Goal: Information Seeking & Learning: Learn about a topic

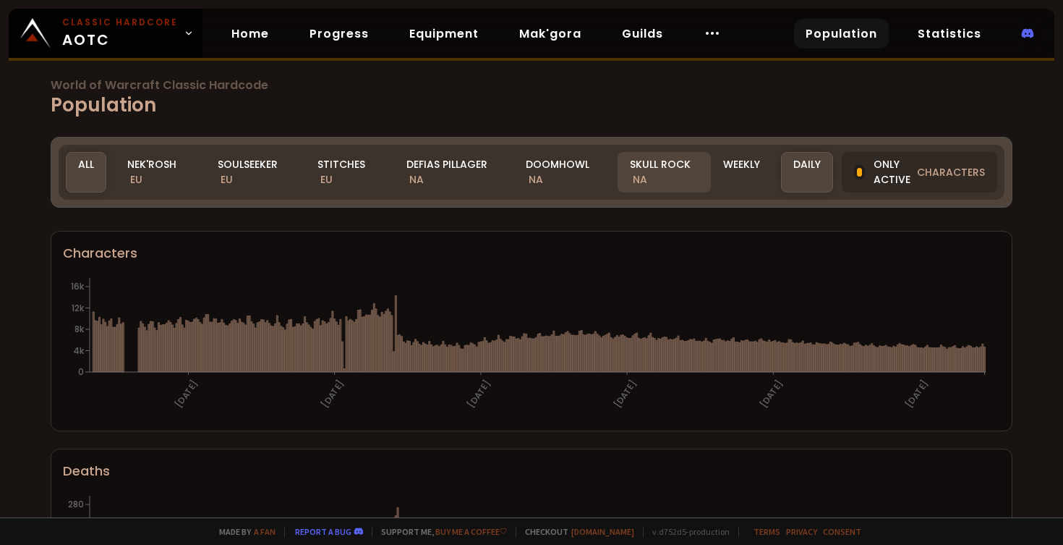
click at [660, 174] on div "Skull Rock NA" at bounding box center [664, 172] width 93 height 41
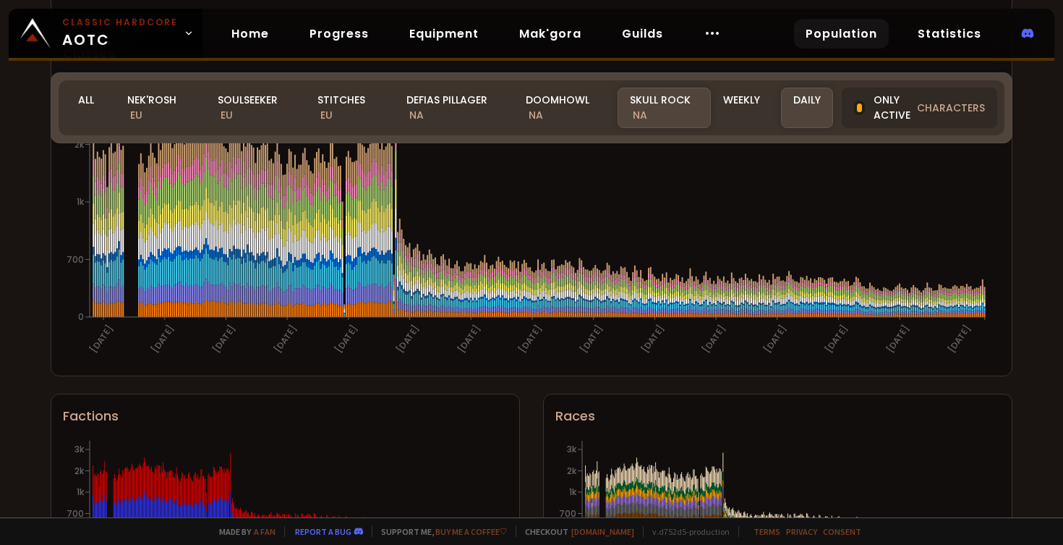
scroll to position [931, 0]
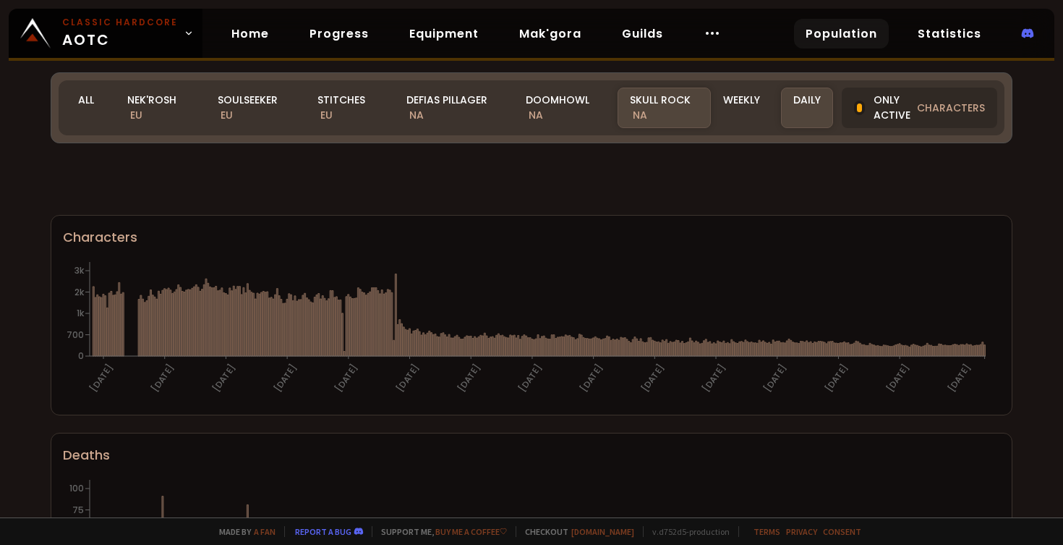
scroll to position [931, 0]
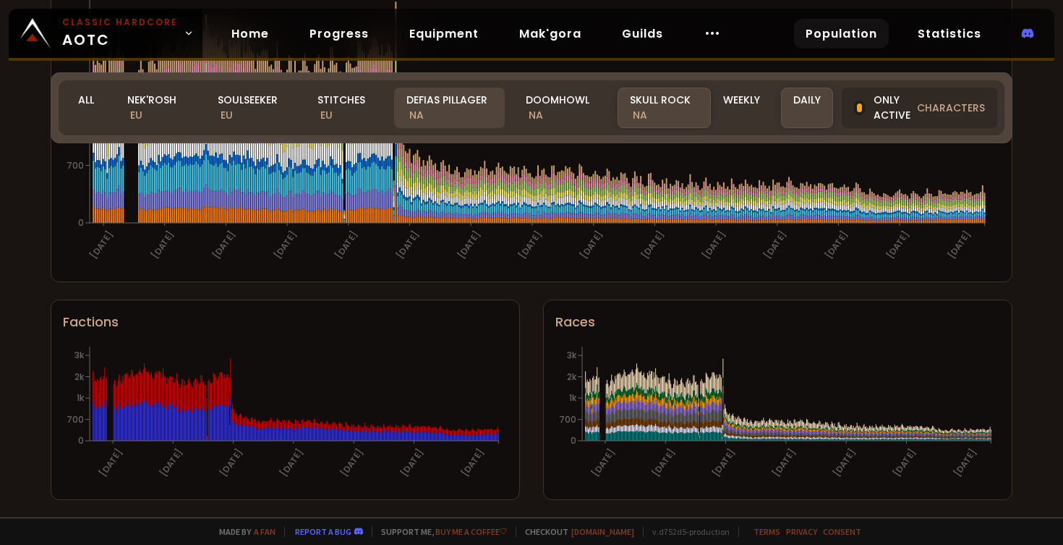
click at [486, 114] on div "Defias Pillager NA" at bounding box center [449, 108] width 111 height 41
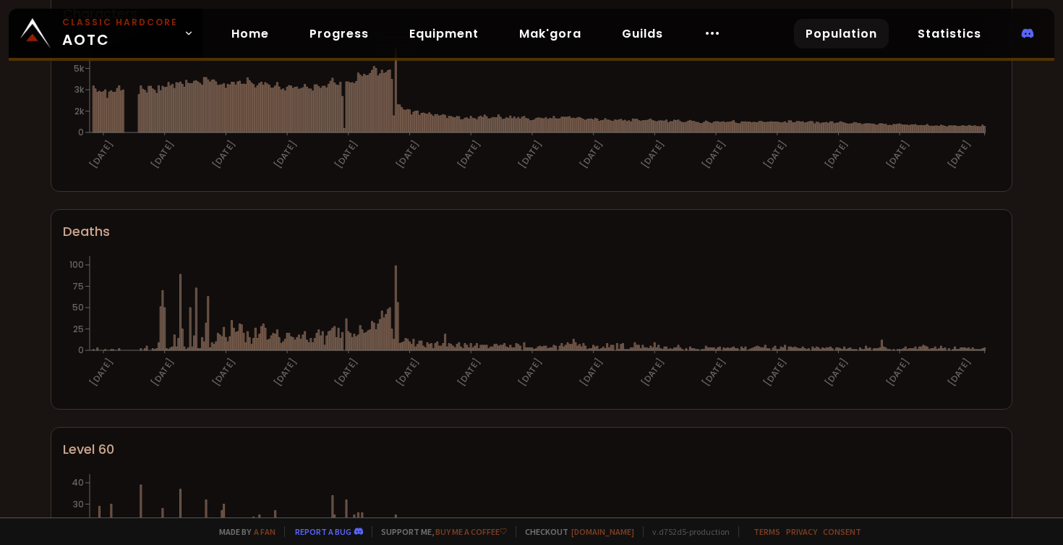
scroll to position [0, 0]
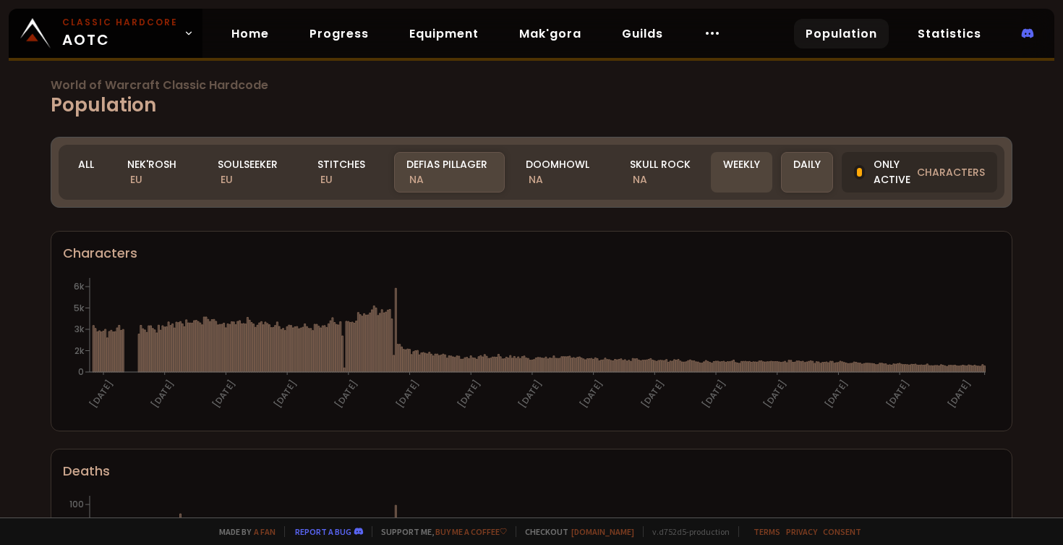
click at [731, 168] on div "Weekly" at bounding box center [741, 172] width 61 height 41
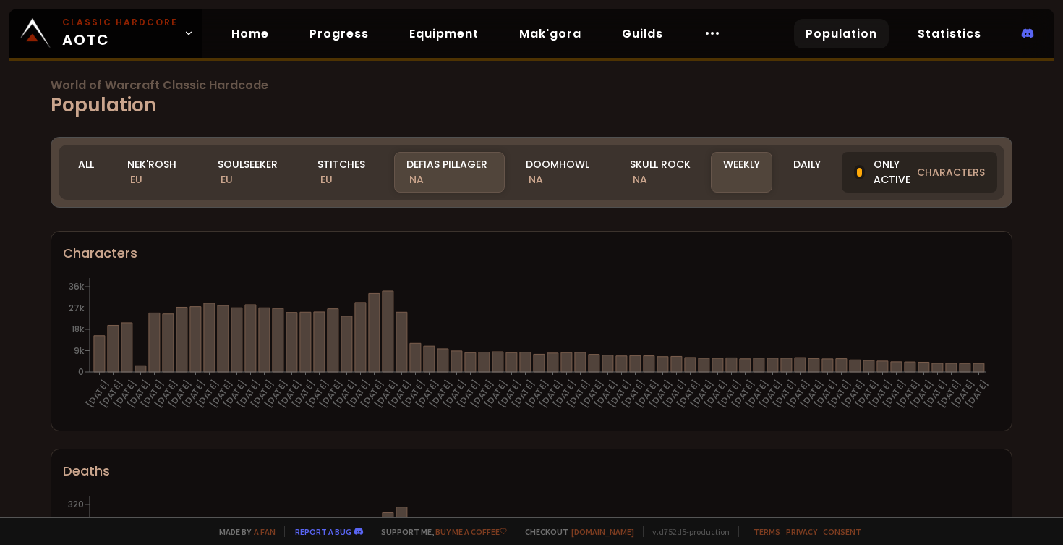
click at [855, 174] on div at bounding box center [859, 172] width 11 height 14
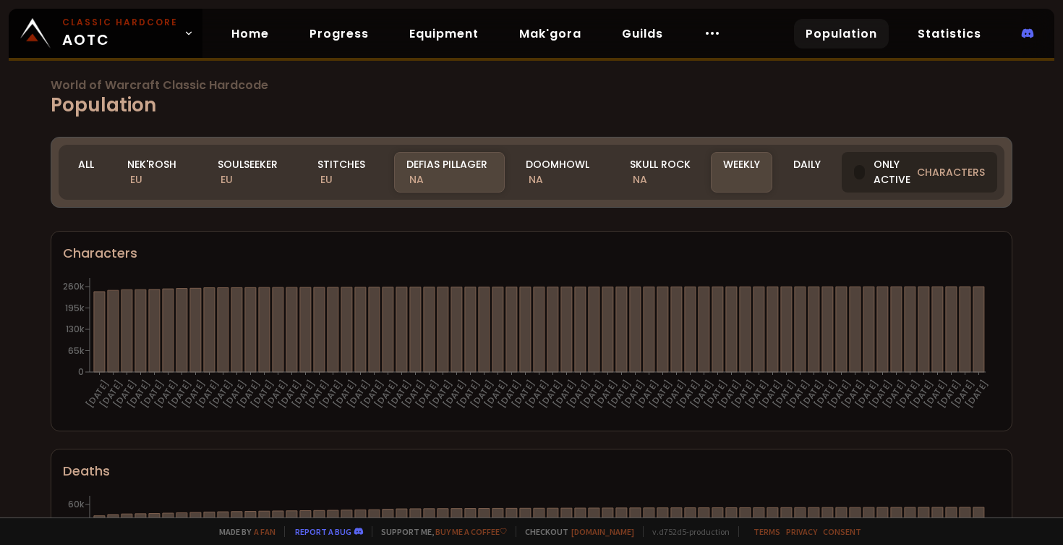
click at [856, 173] on div at bounding box center [859, 172] width 11 height 14
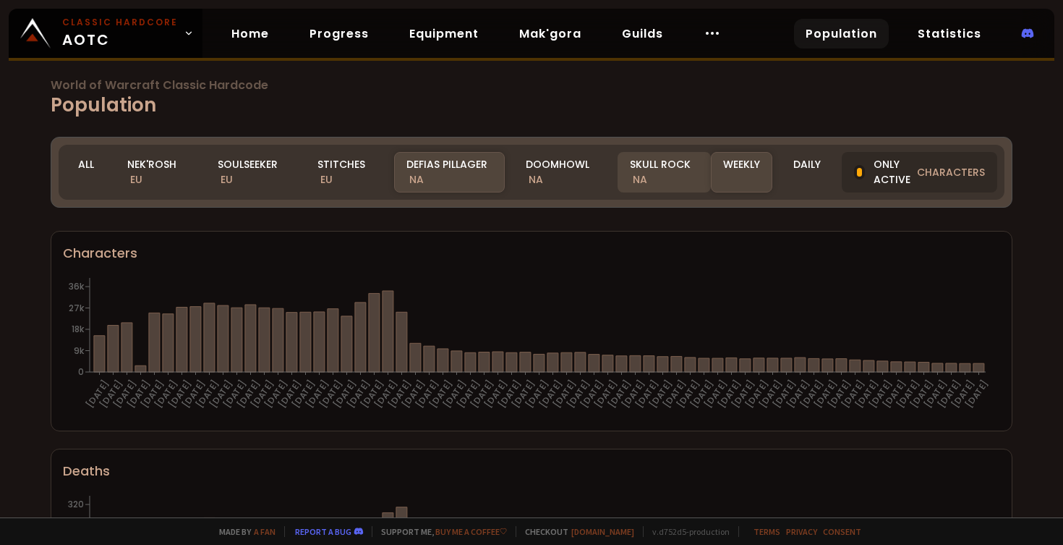
click at [657, 168] on div "Skull Rock NA" at bounding box center [664, 172] width 93 height 41
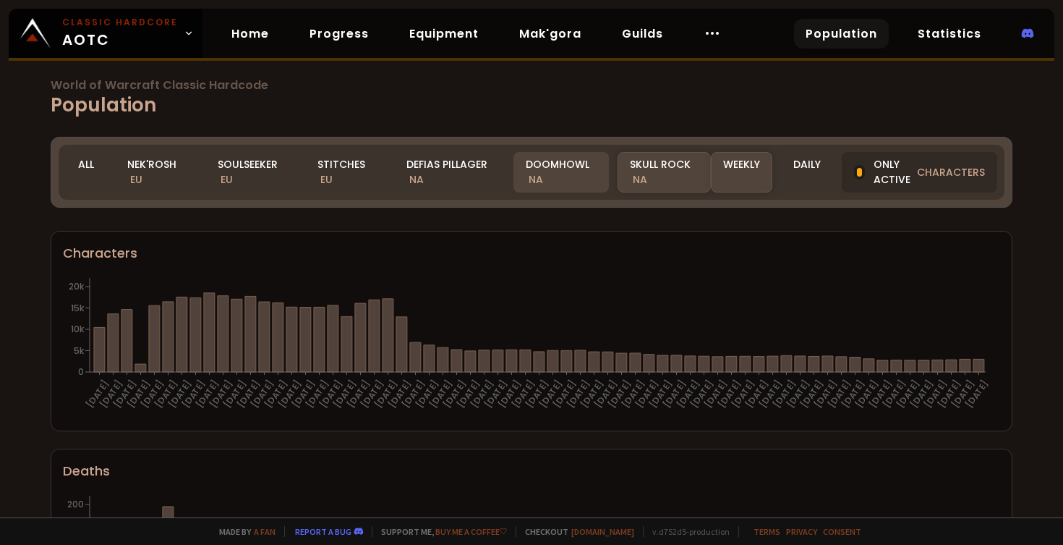
click at [576, 173] on div "Doomhowl NA" at bounding box center [561, 172] width 95 height 41
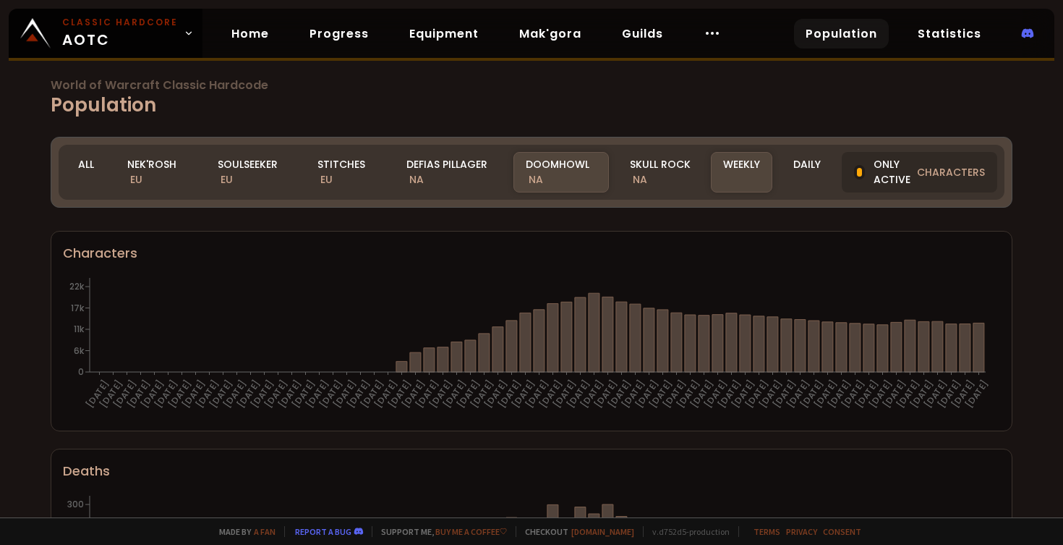
click at [137, 83] on span "World of Warcraft Classic Hardcode" at bounding box center [532, 86] width 962 height 12
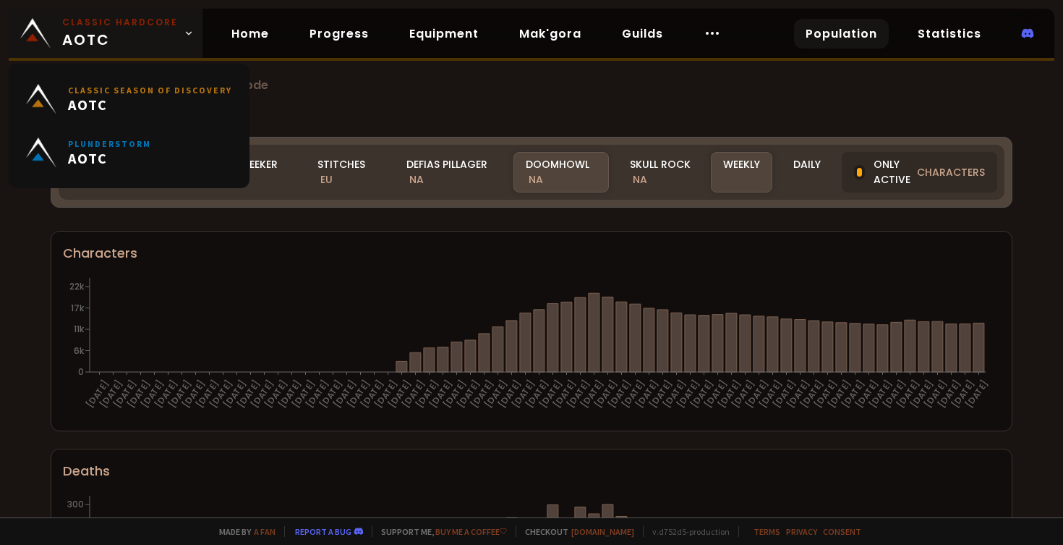
click at [184, 38] on icon at bounding box center [189, 33] width 10 height 10
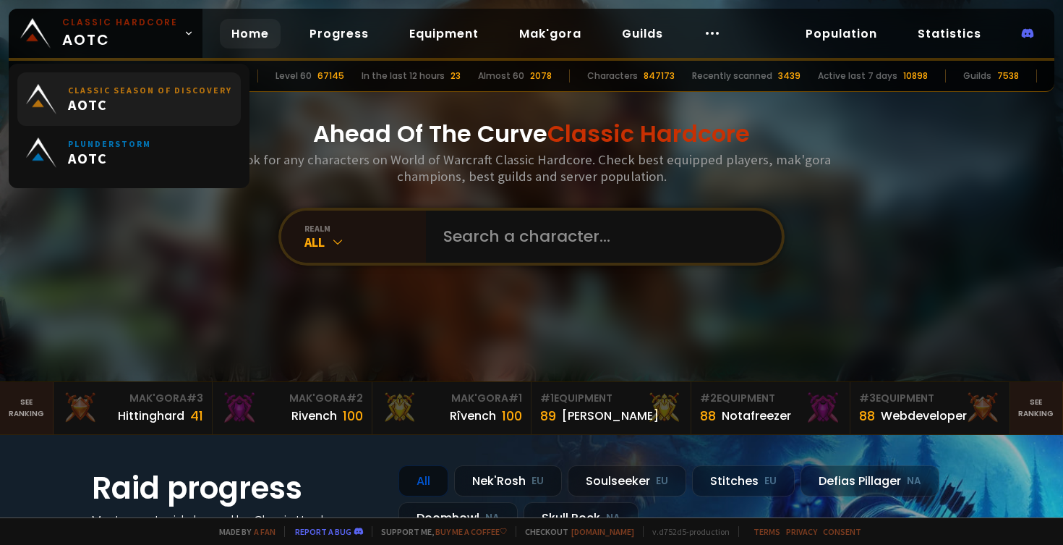
click at [169, 100] on span "AOTC" at bounding box center [150, 104] width 164 height 18
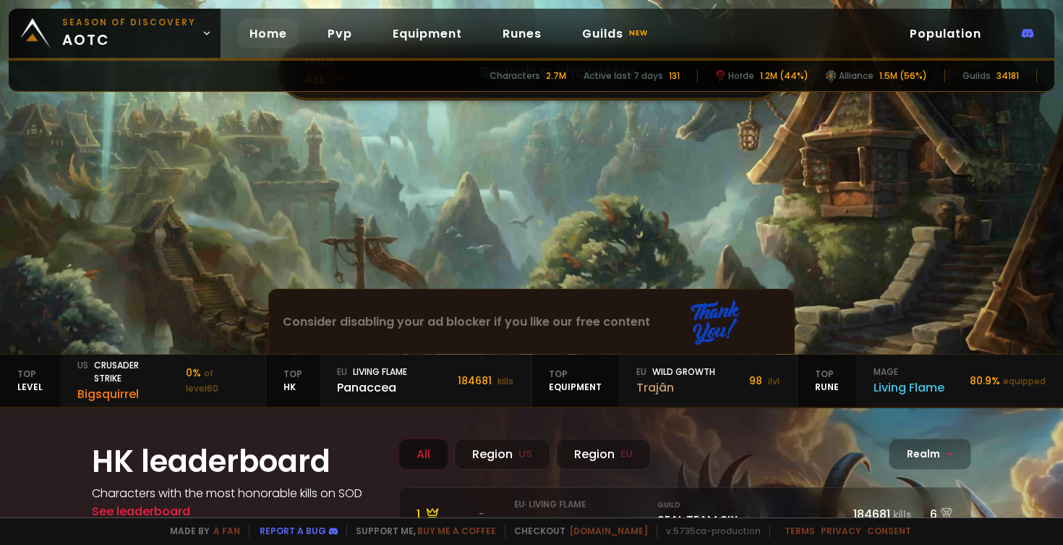
scroll to position [148, 0]
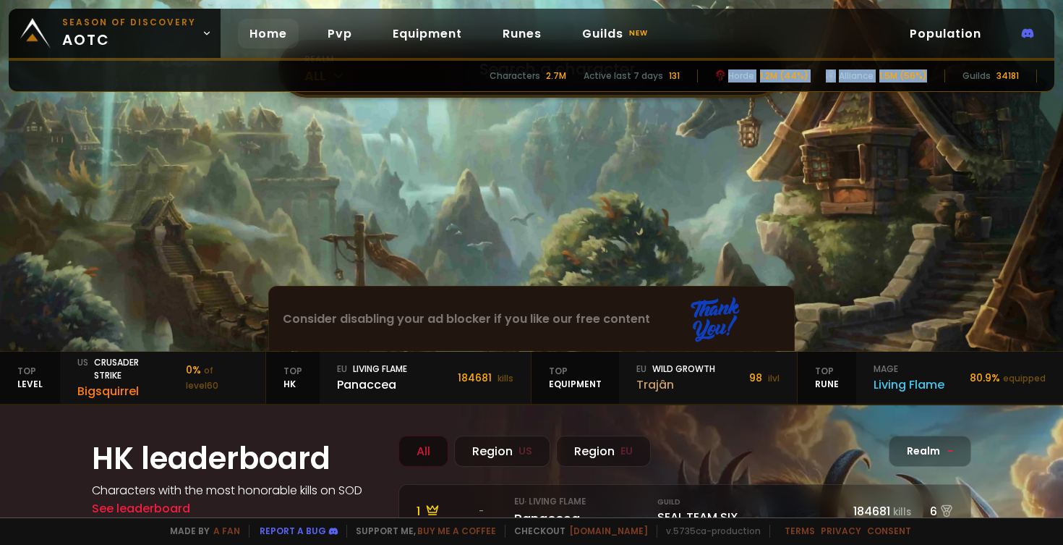
drag, startPoint x: 932, startPoint y: 77, endPoint x: 731, endPoint y: 75, distance: 201.1
click at [731, 75] on div "Characters 2.7M Active last 7 days 131 Horde 1.2M (44%) Alliance 1.5M (56%) Gui…" at bounding box center [532, 76] width 1046 height 31
click at [438, 85] on div "Characters 2.7M Active last 7 days 131 Horde 1.2M (44%) Alliance 1.5M (56%) Gui…" at bounding box center [532, 76] width 1046 height 31
drag, startPoint x: 927, startPoint y: 77, endPoint x: 857, endPoint y: 78, distance: 70.2
click at [857, 78] on div "Alliance 1.5M (56%)" at bounding box center [876, 75] width 101 height 13
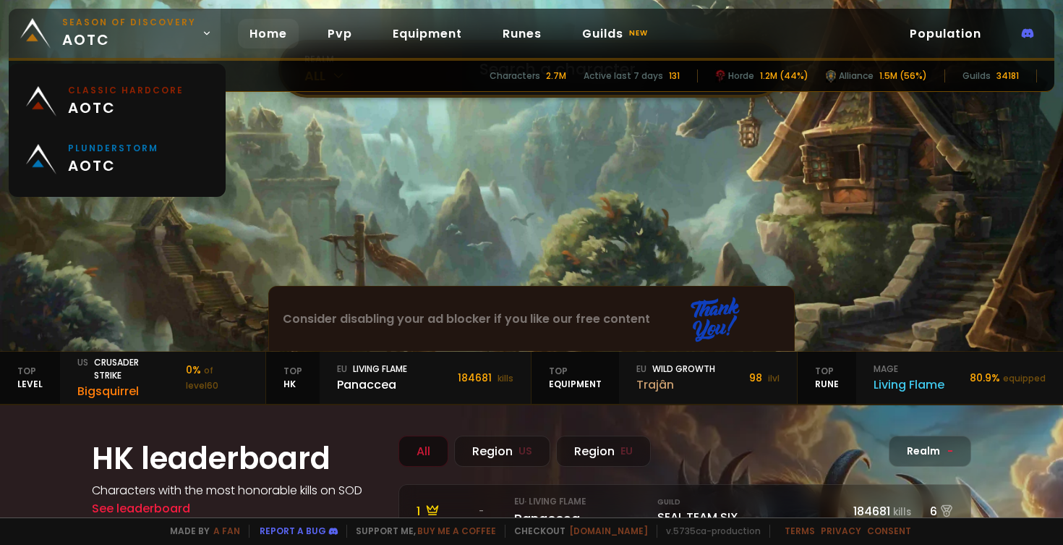
click at [152, 35] on span "Season of Discovery aotc" at bounding box center [129, 33] width 134 height 35
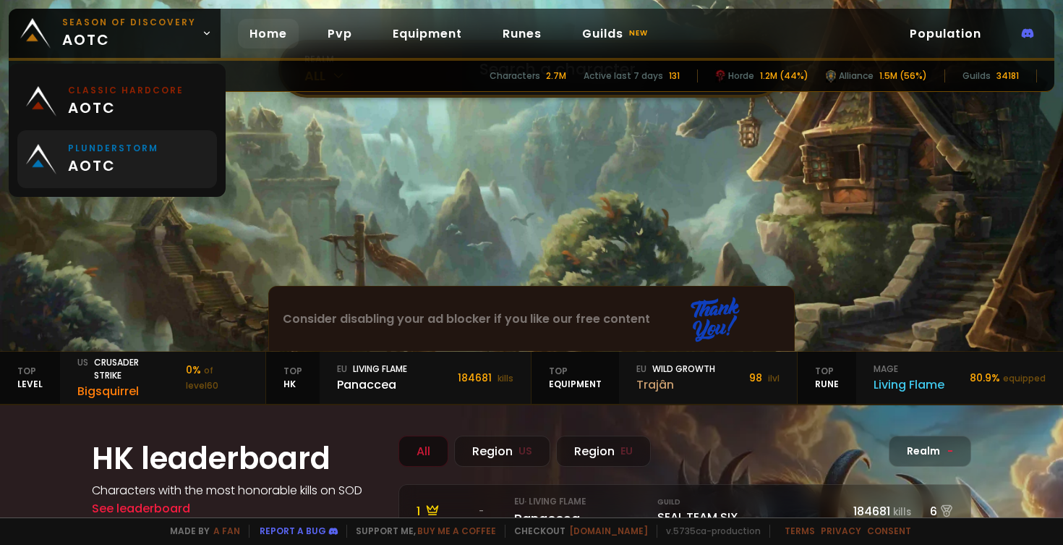
click at [140, 163] on span "aotc" at bounding box center [113, 166] width 90 height 22
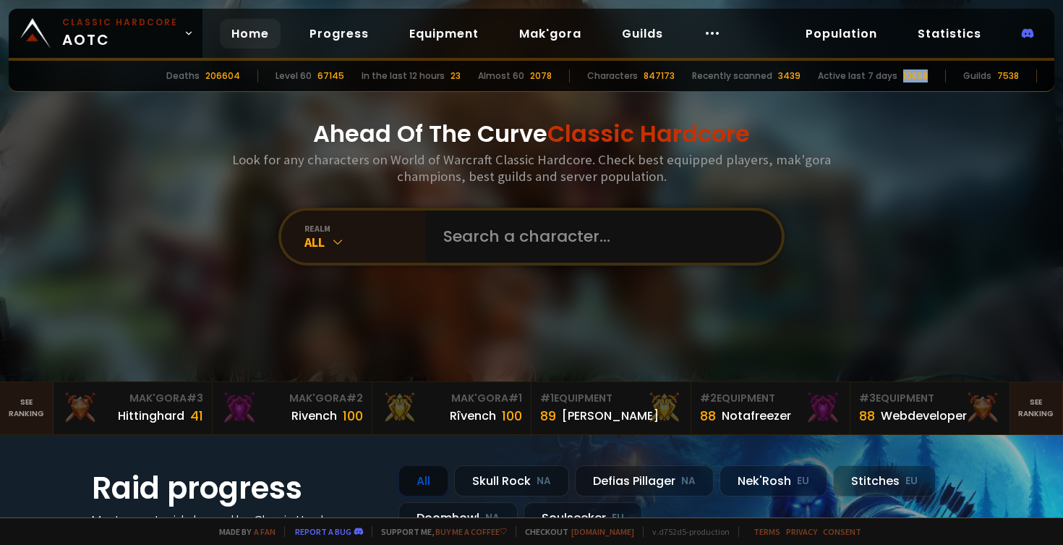
drag, startPoint x: 931, startPoint y: 78, endPoint x: 906, endPoint y: 79, distance: 25.3
click at [906, 79] on div "Deaths 206604 Level 60 67145 In the last 12 hours 23 Almost 60 2078 Characters …" at bounding box center [532, 76] width 1046 height 31
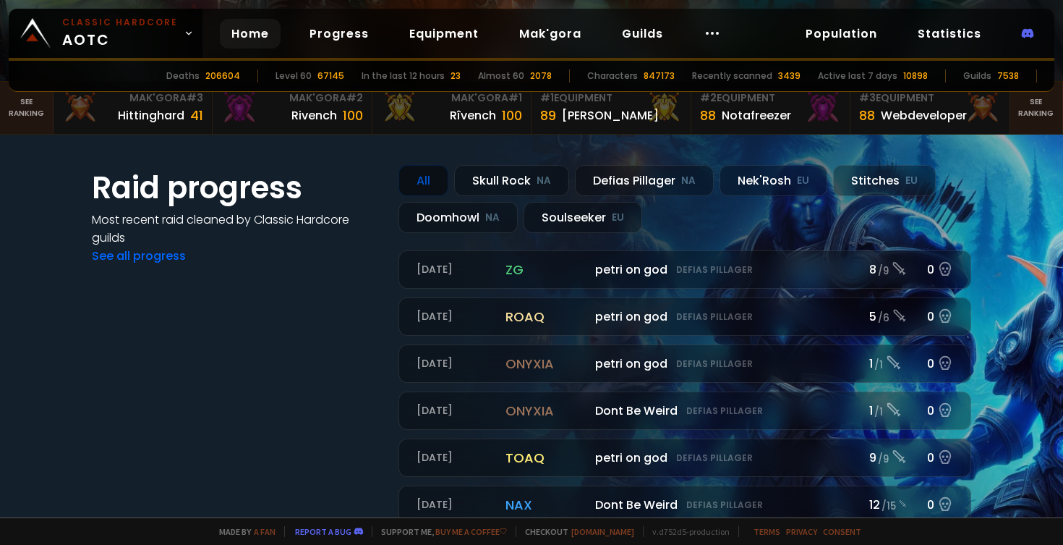
scroll to position [307, 0]
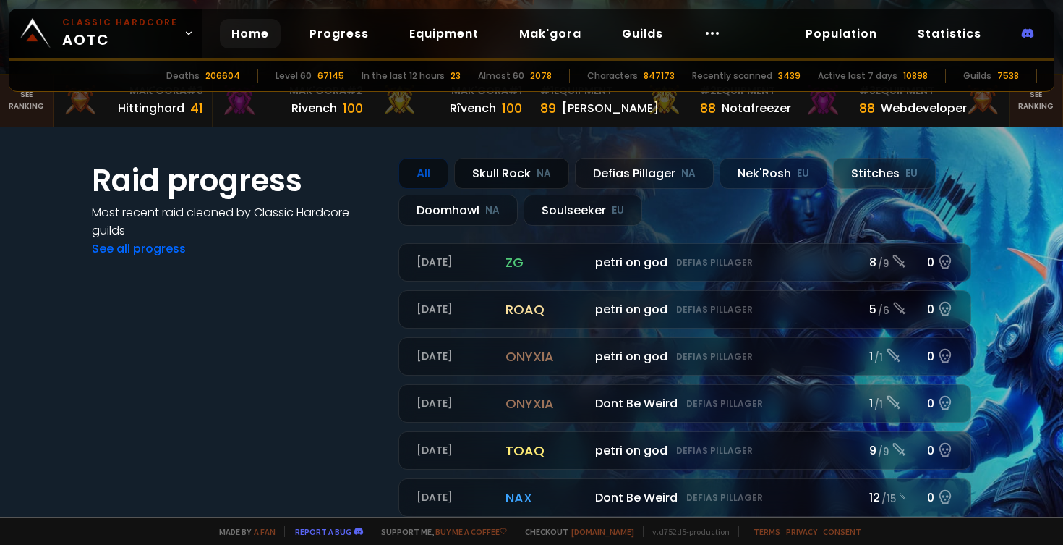
click at [523, 176] on div "Skull Rock NA" at bounding box center [511, 173] width 115 height 31
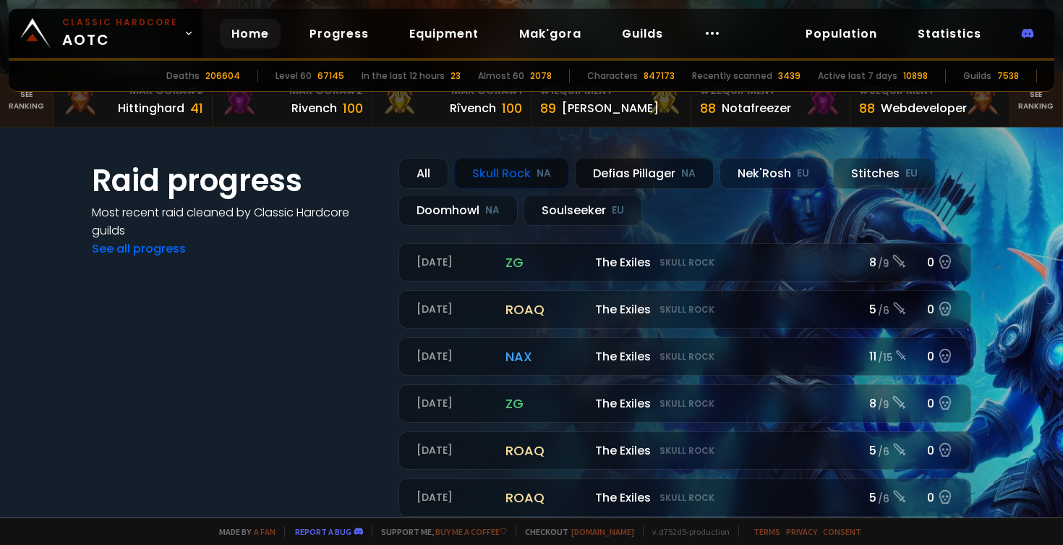
click at [615, 179] on div "Defias Pillager NA" at bounding box center [644, 173] width 139 height 31
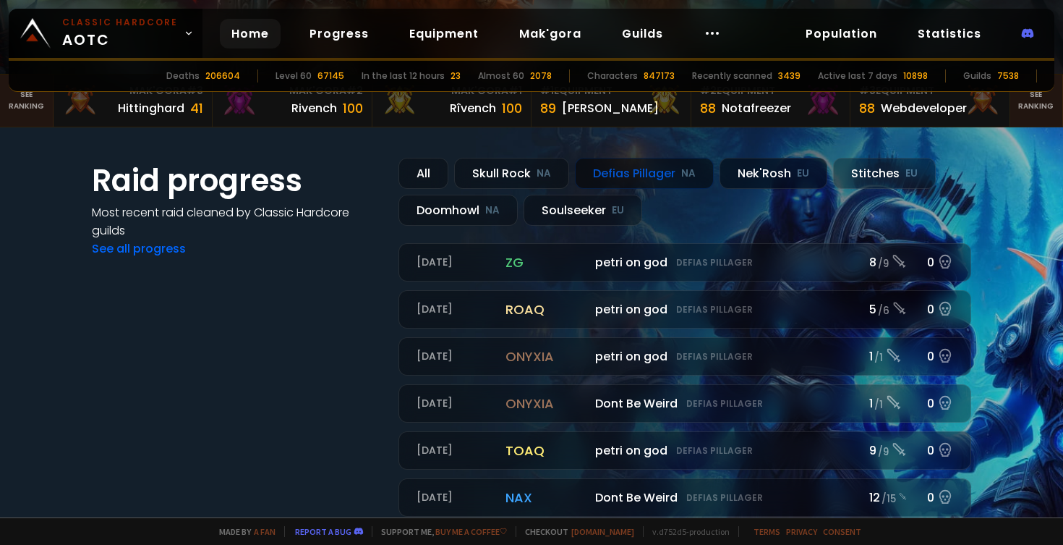
click at [783, 176] on div "Nek'Rosh EU" at bounding box center [774, 173] width 108 height 31
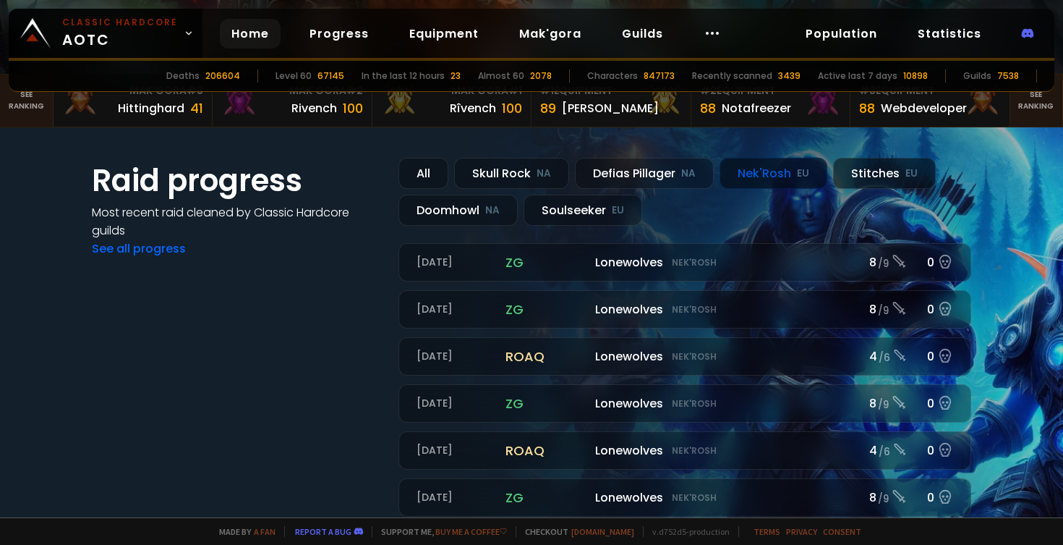
click at [870, 177] on div "Stitches EU" at bounding box center [884, 173] width 103 height 31
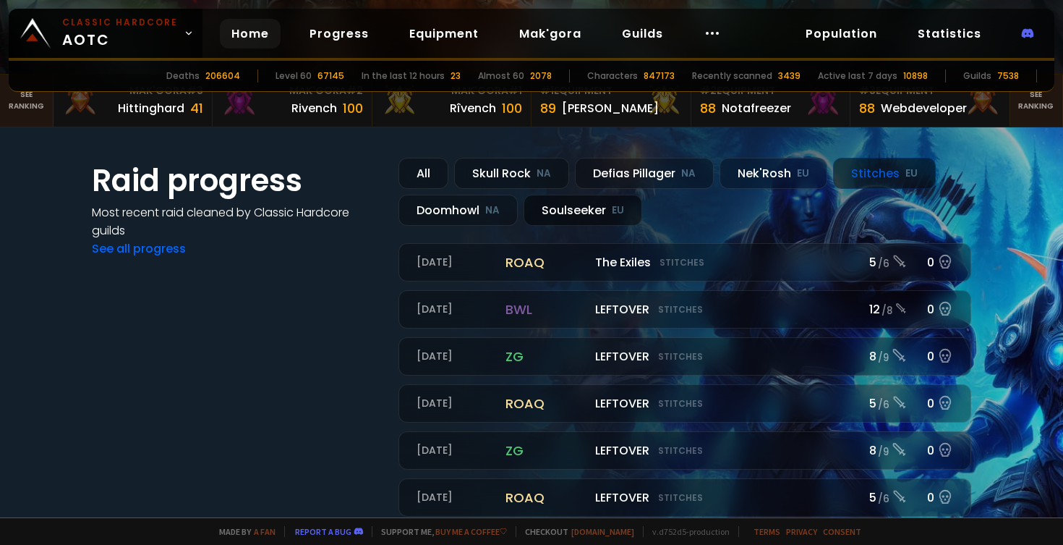
click at [538, 208] on div "Soulseeker EU" at bounding box center [583, 210] width 119 height 31
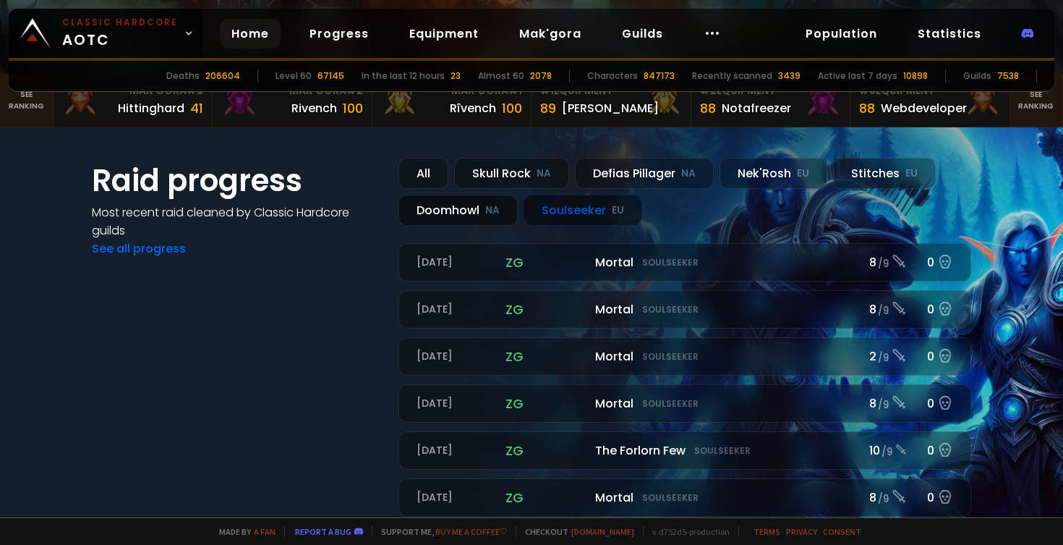
click at [452, 212] on div "Doomhowl NA" at bounding box center [458, 210] width 119 height 31
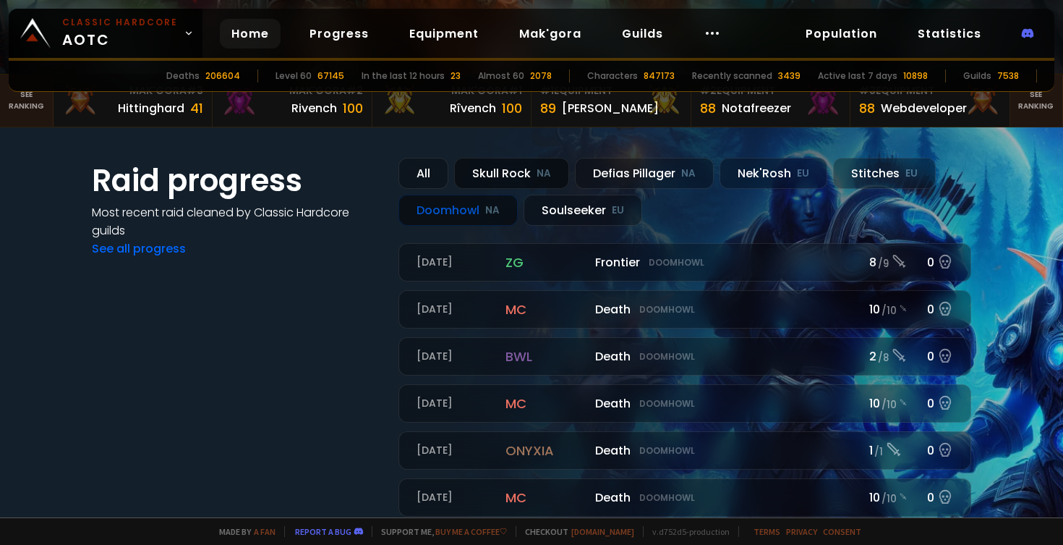
click at [522, 170] on div "Skull Rock NA" at bounding box center [511, 173] width 115 height 31
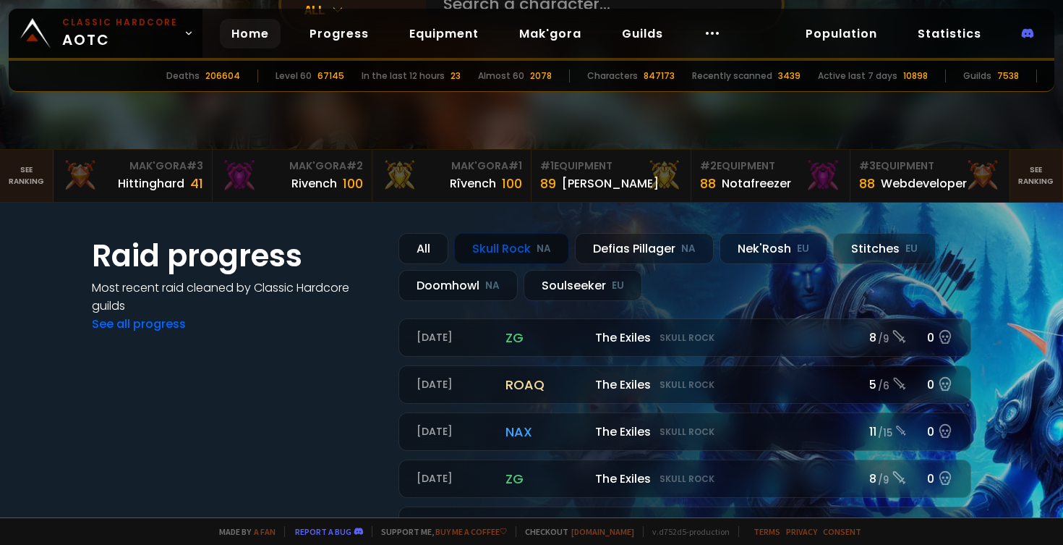
scroll to position [336, 0]
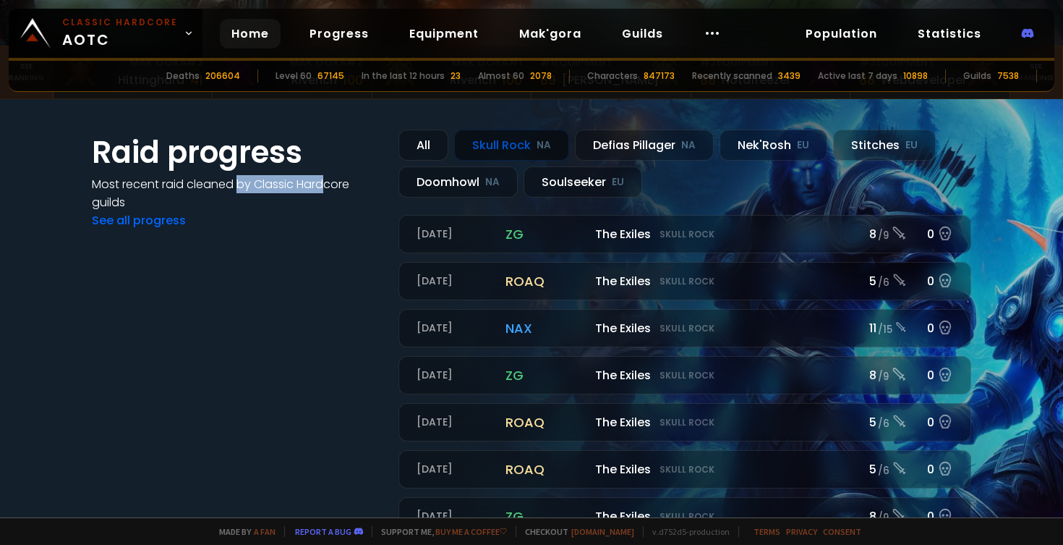
drag, startPoint x: 231, startPoint y: 186, endPoint x: 325, endPoint y: 187, distance: 93.3
click at [325, 187] on h4 "Most recent raid cleaned by Classic Hardcore guilds" at bounding box center [236, 193] width 289 height 36
click at [210, 196] on h4 "Most recent raid cleaned by Classic Hardcore guilds" at bounding box center [236, 193] width 289 height 36
